Goal: Check status: Check status

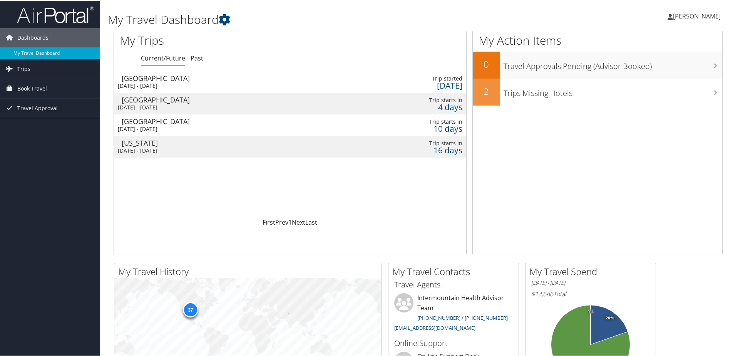
click at [185, 102] on div "Chicago" at bounding box center [225, 98] width 206 height 7
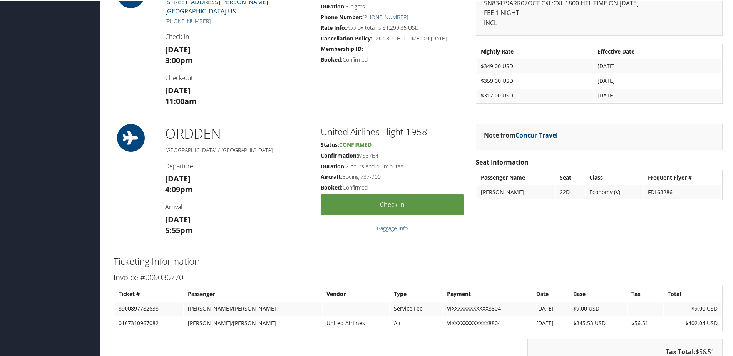
scroll to position [731, 0]
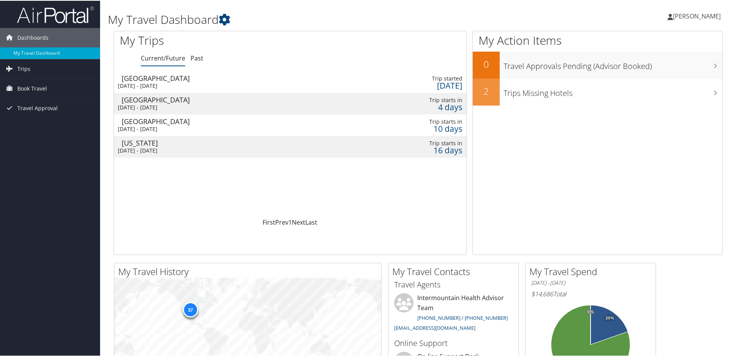
click at [231, 141] on div "Washington" at bounding box center [225, 142] width 206 height 7
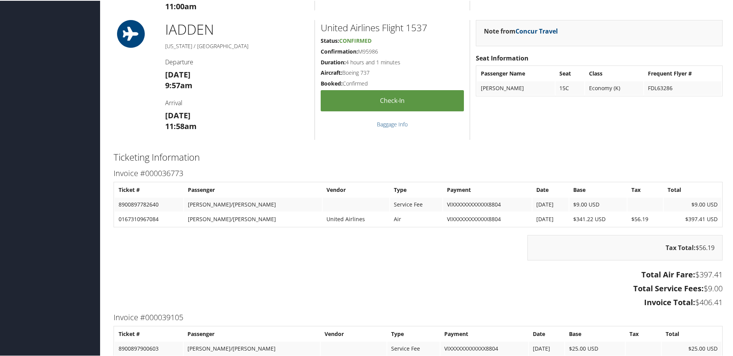
scroll to position [650, 0]
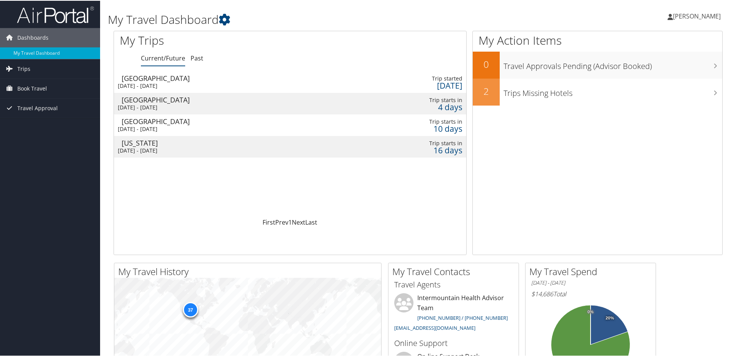
click at [213, 101] on div "Chicago" at bounding box center [225, 98] width 206 height 7
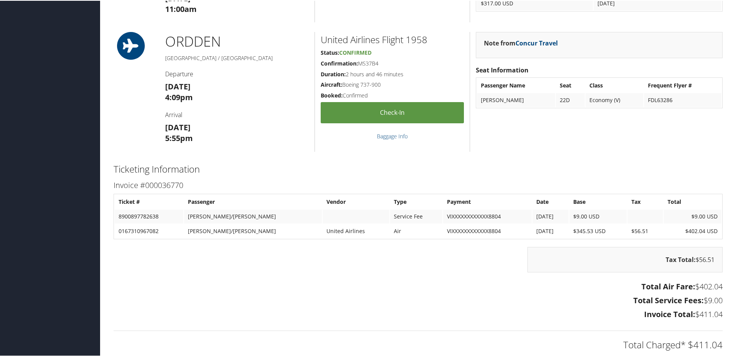
scroll to position [693, 0]
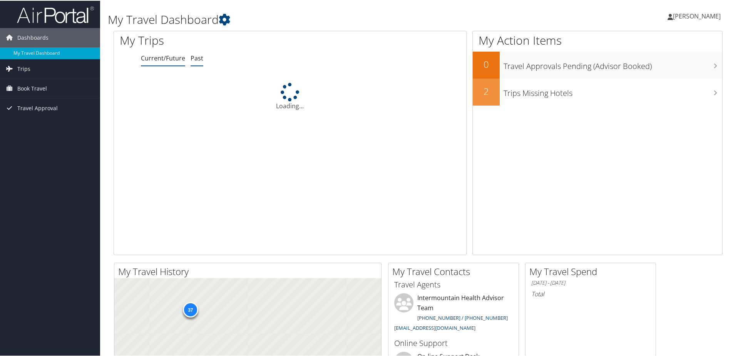
click at [196, 55] on link "Past" at bounding box center [196, 57] width 13 height 8
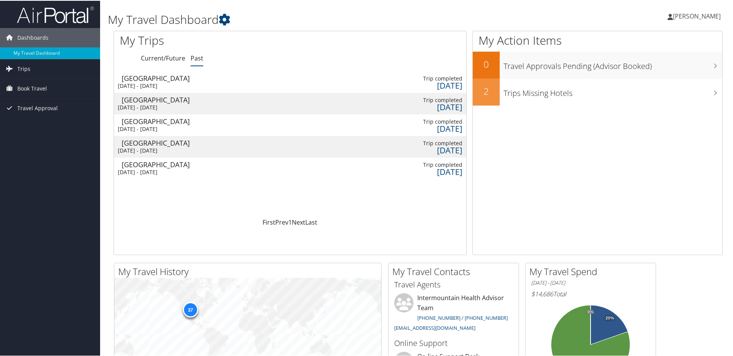
click at [182, 100] on div "[GEOGRAPHIC_DATA]" at bounding box center [221, 98] width 199 height 7
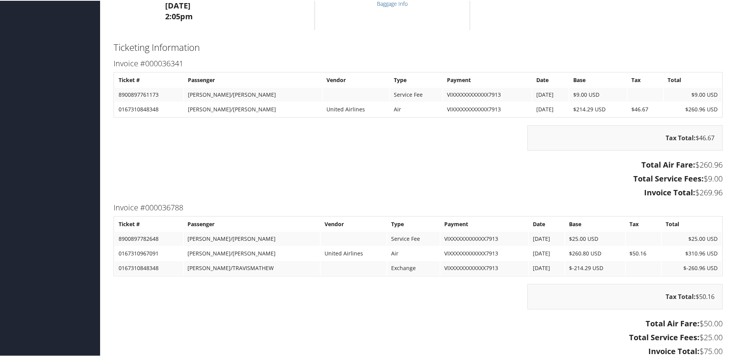
scroll to position [1247, 0]
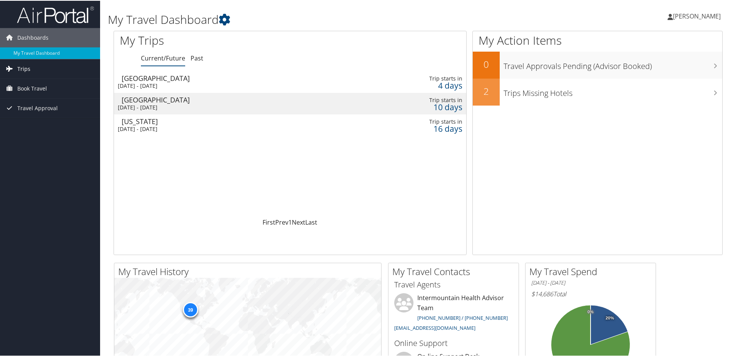
click at [27, 68] on span "Trips" at bounding box center [23, 67] width 13 height 19
click at [34, 95] on link "Past Trips" at bounding box center [50, 95] width 100 height 12
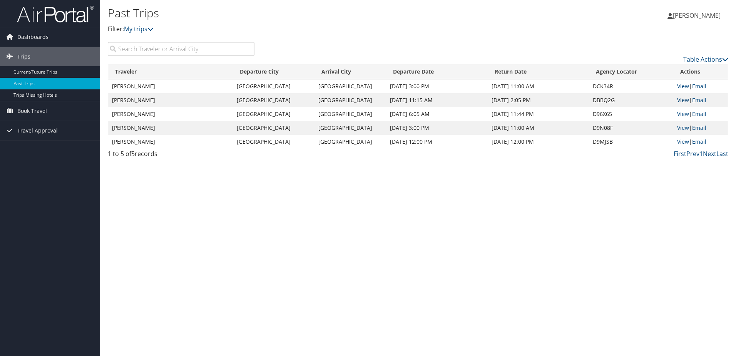
click at [682, 99] on link "View" at bounding box center [683, 99] width 12 height 7
click at [681, 86] on link "View" at bounding box center [683, 85] width 12 height 7
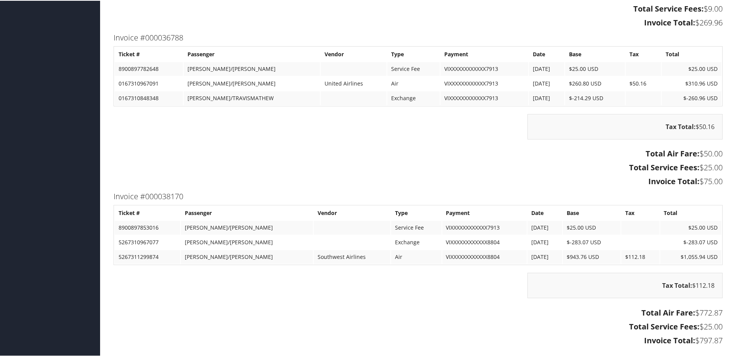
scroll to position [1401, 0]
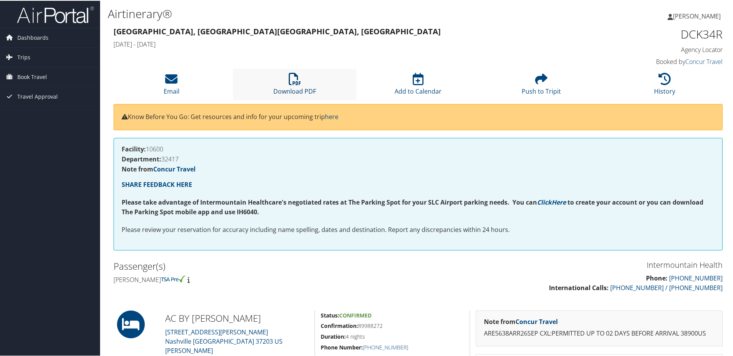
click at [292, 79] on icon at bounding box center [295, 78] width 12 height 12
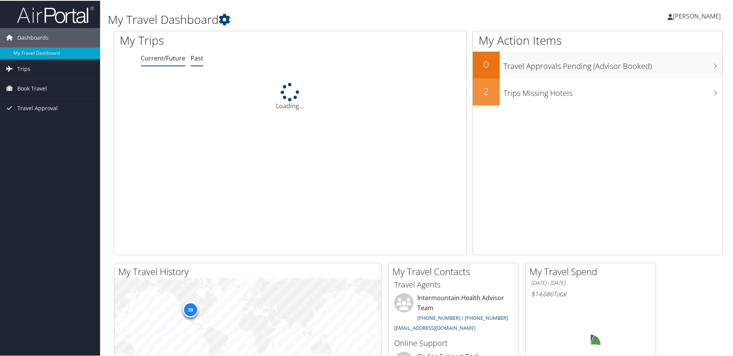
click at [196, 59] on link "Past" at bounding box center [196, 57] width 13 height 8
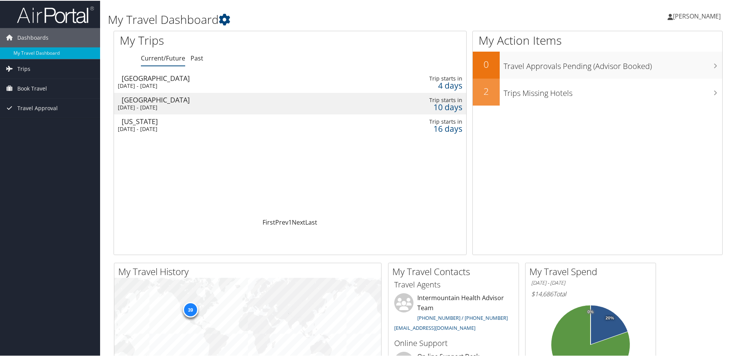
click at [184, 103] on div "Mon 13 Oct 2025 - Fri 17 Oct 2025" at bounding box center [227, 106] width 219 height 7
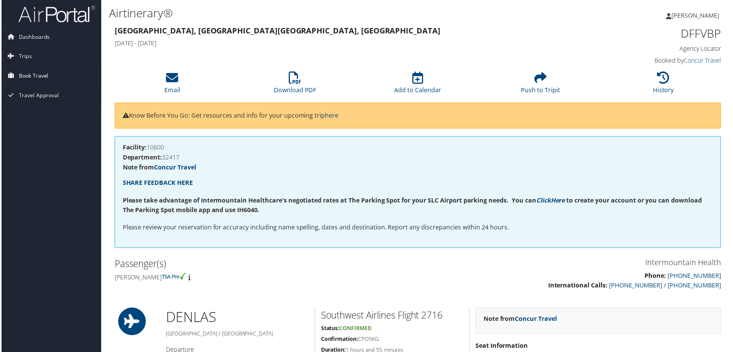
click at [26, 73] on span "Book Travel" at bounding box center [32, 76] width 30 height 19
click at [38, 117] on link "Book/Manage Online Trips" at bounding box center [50, 115] width 100 height 12
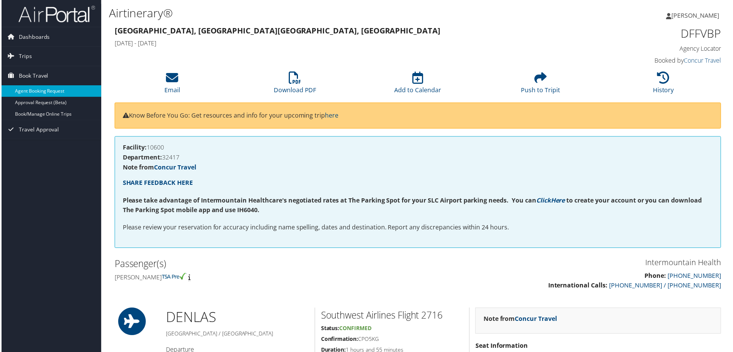
click at [52, 91] on link "Agent Booking Request" at bounding box center [50, 92] width 100 height 12
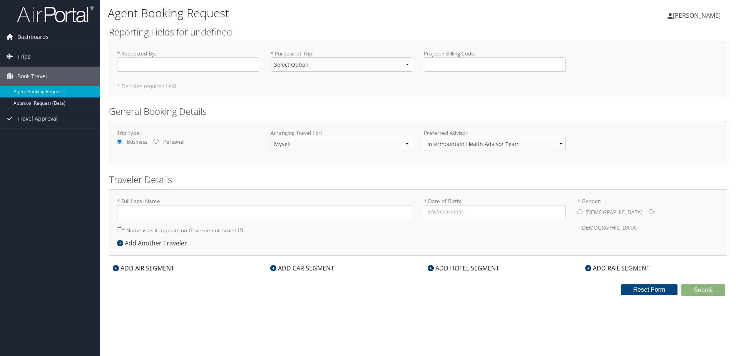
type input "[PERSON_NAME]"
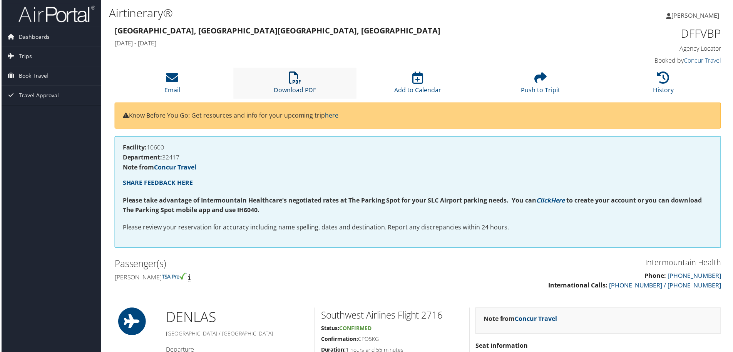
click at [296, 77] on icon at bounding box center [295, 78] width 12 height 12
